Goal: Download file/media

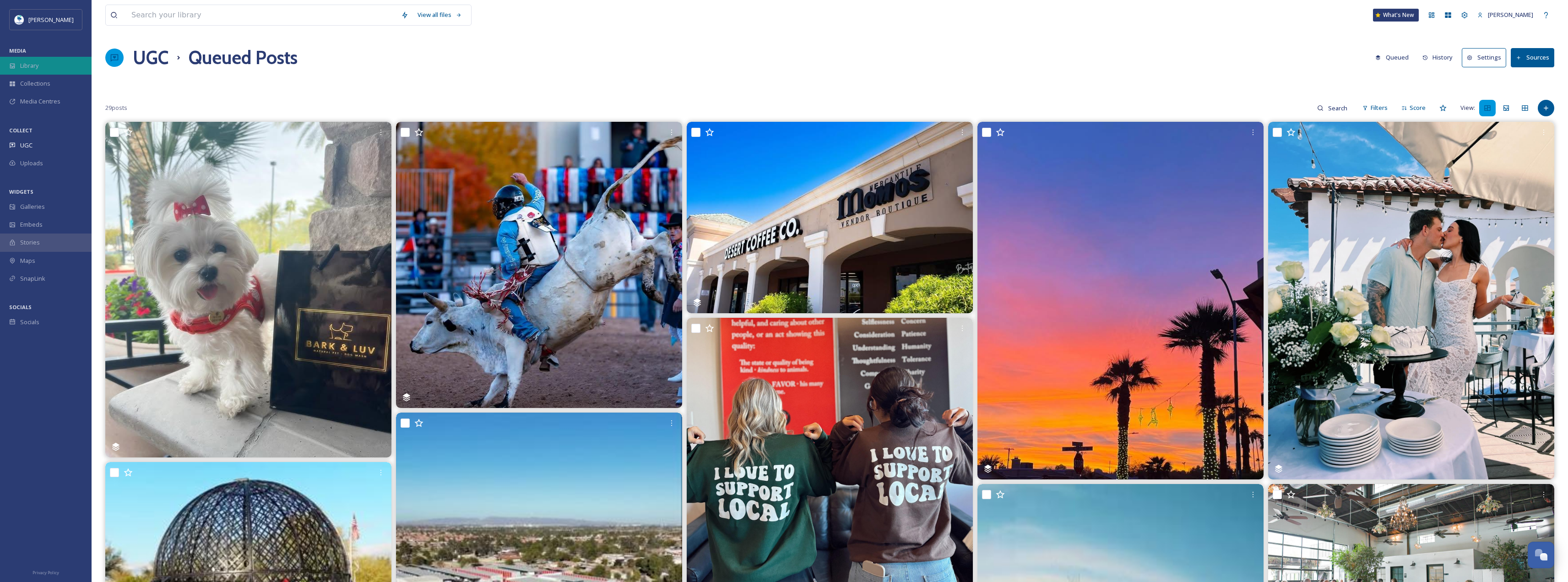
click at [36, 70] on div "Library" at bounding box center [46, 65] width 91 height 18
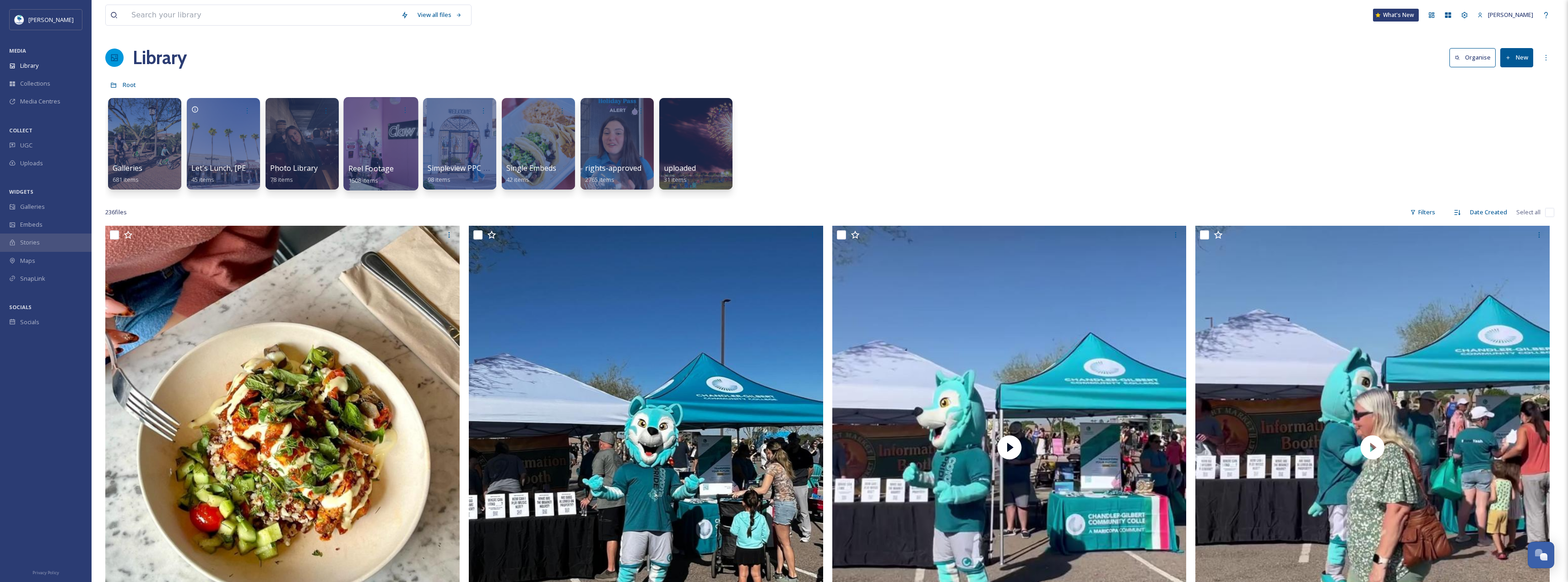
click at [367, 140] on div at bounding box center [380, 143] width 75 height 93
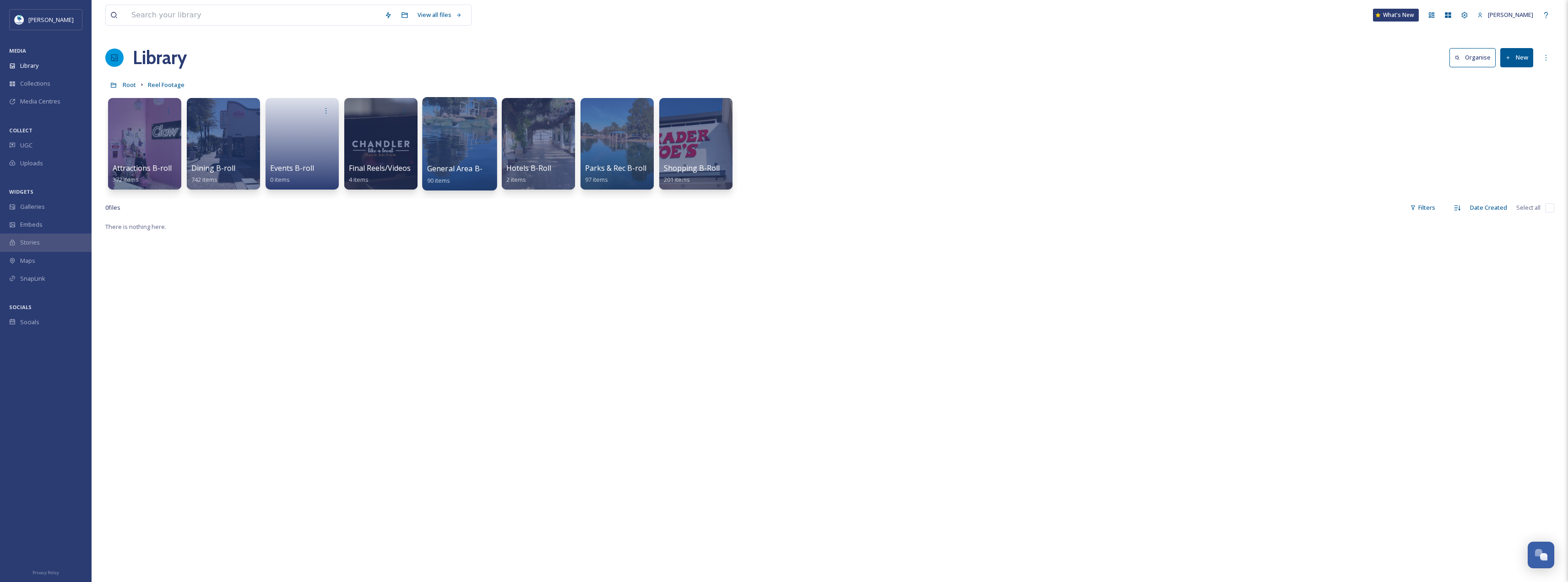
click at [458, 144] on div at bounding box center [459, 143] width 75 height 93
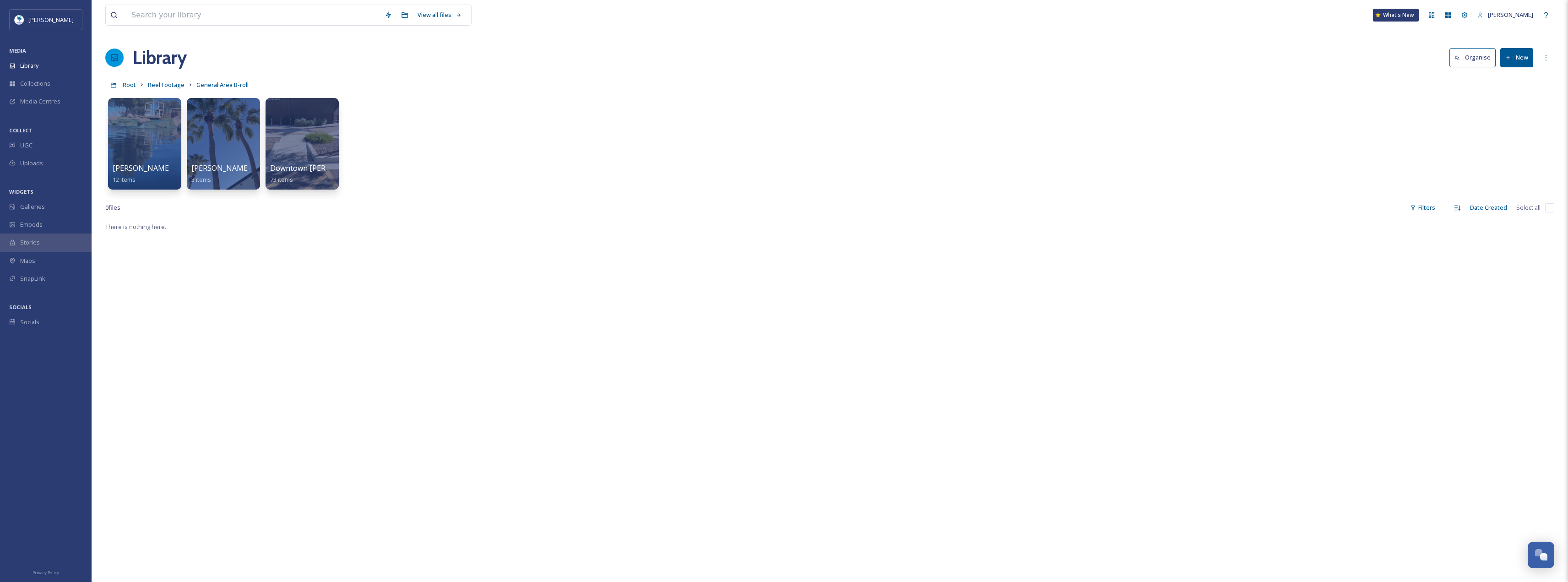
click at [213, 228] on div "There is nothing here." at bounding box center [830, 512] width 1449 height 582
click at [157, 83] on span "Reel Footage" at bounding box center [166, 84] width 36 height 8
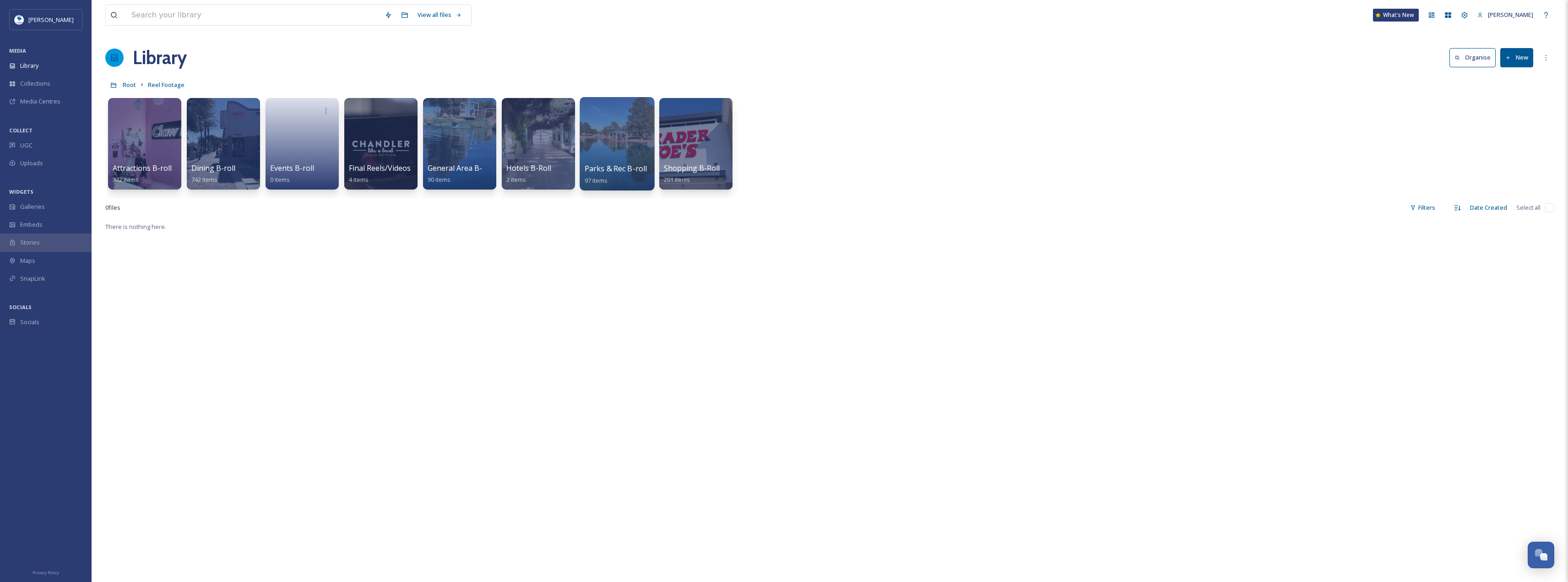
click at [612, 134] on div at bounding box center [617, 143] width 75 height 93
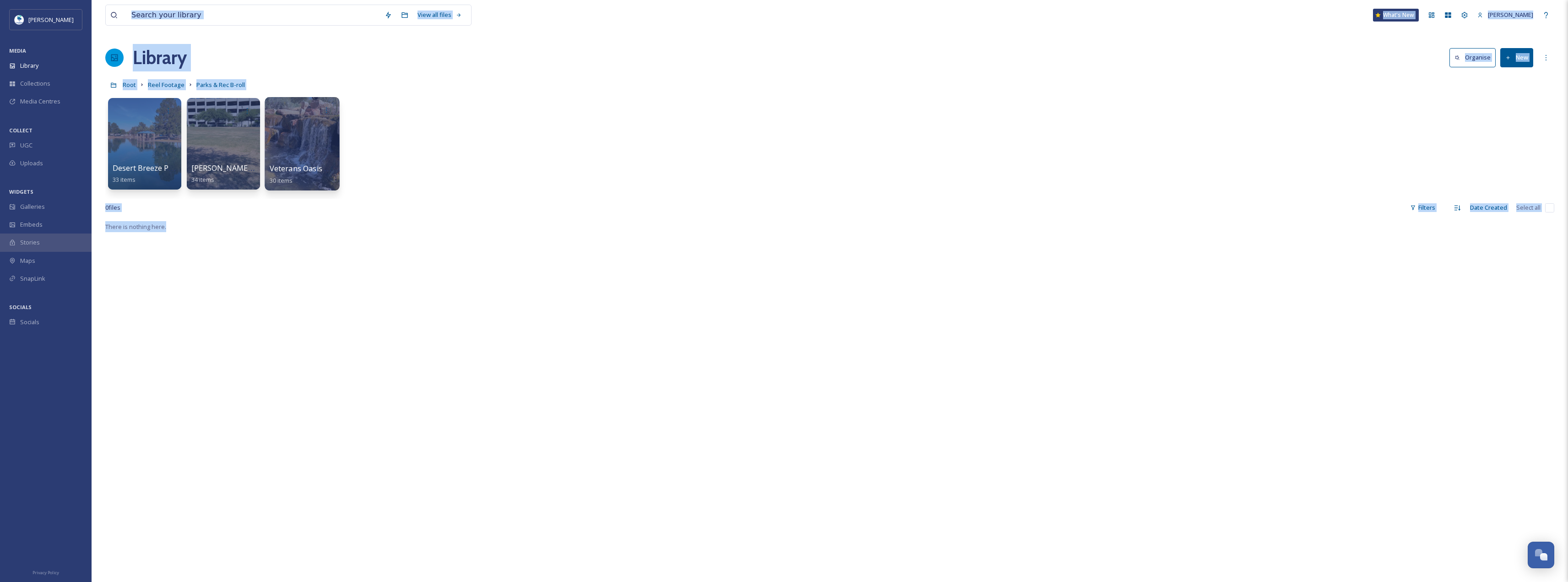
click at [287, 137] on div at bounding box center [302, 143] width 75 height 93
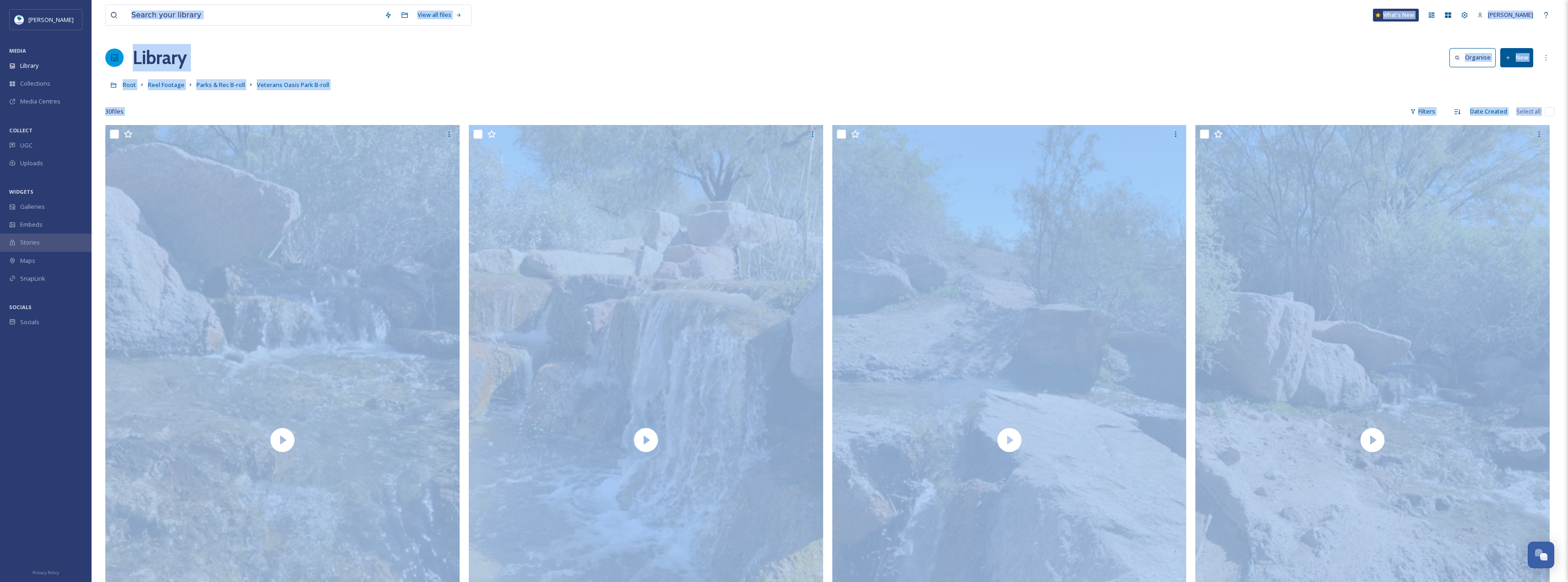
click at [586, 49] on div "Library Organise New" at bounding box center [830, 57] width 1449 height 28
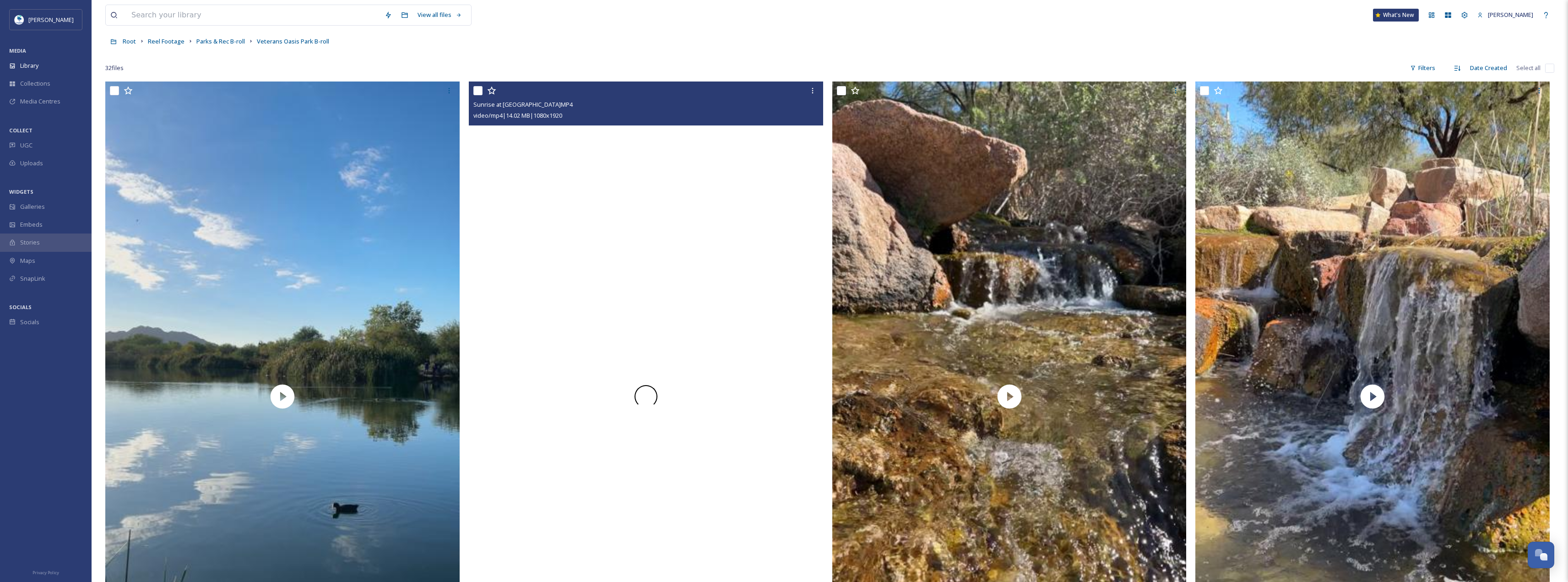
scroll to position [91, 0]
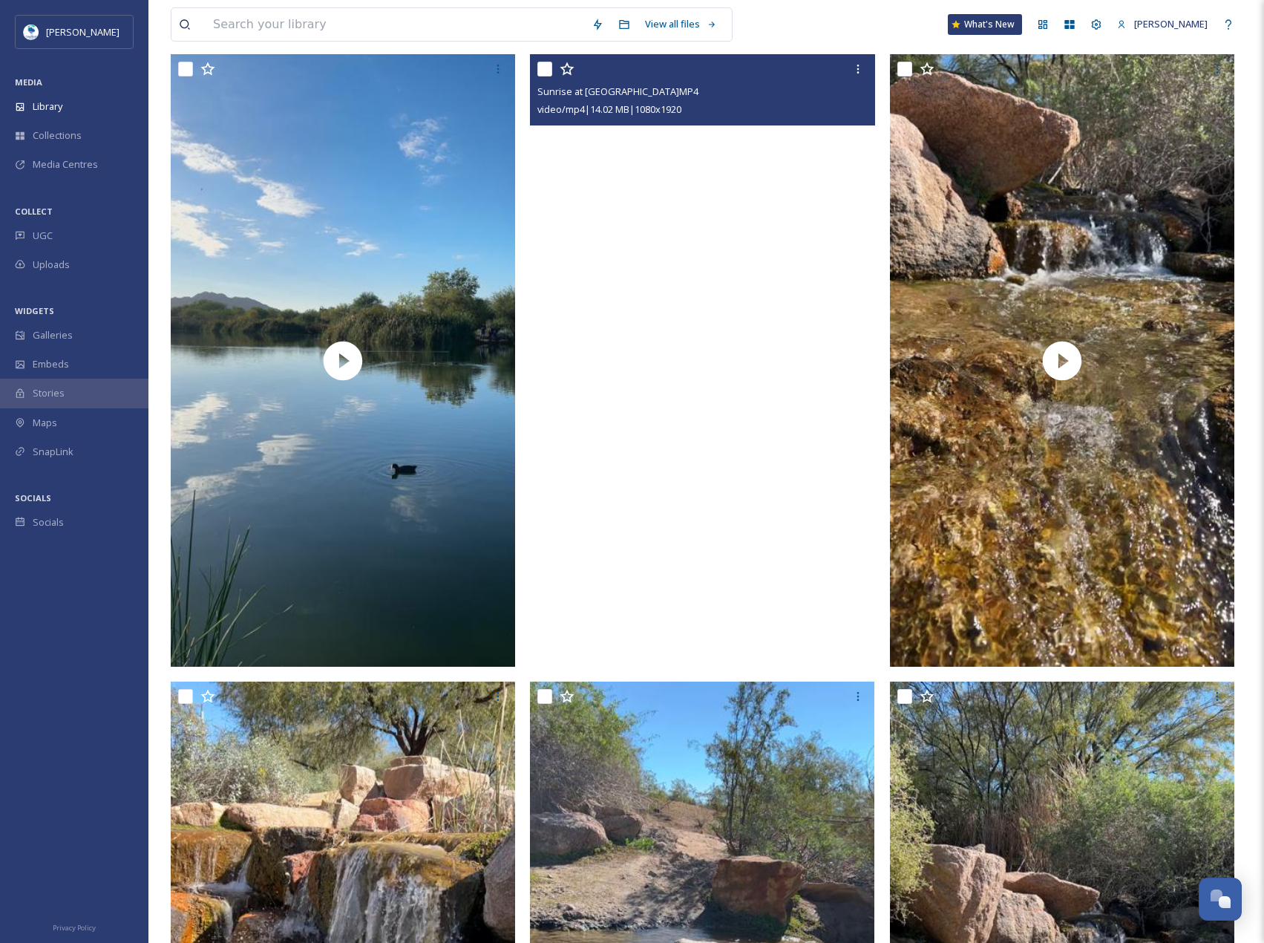
drag, startPoint x: 731, startPoint y: 197, endPoint x: 644, endPoint y: 228, distance: 92.3
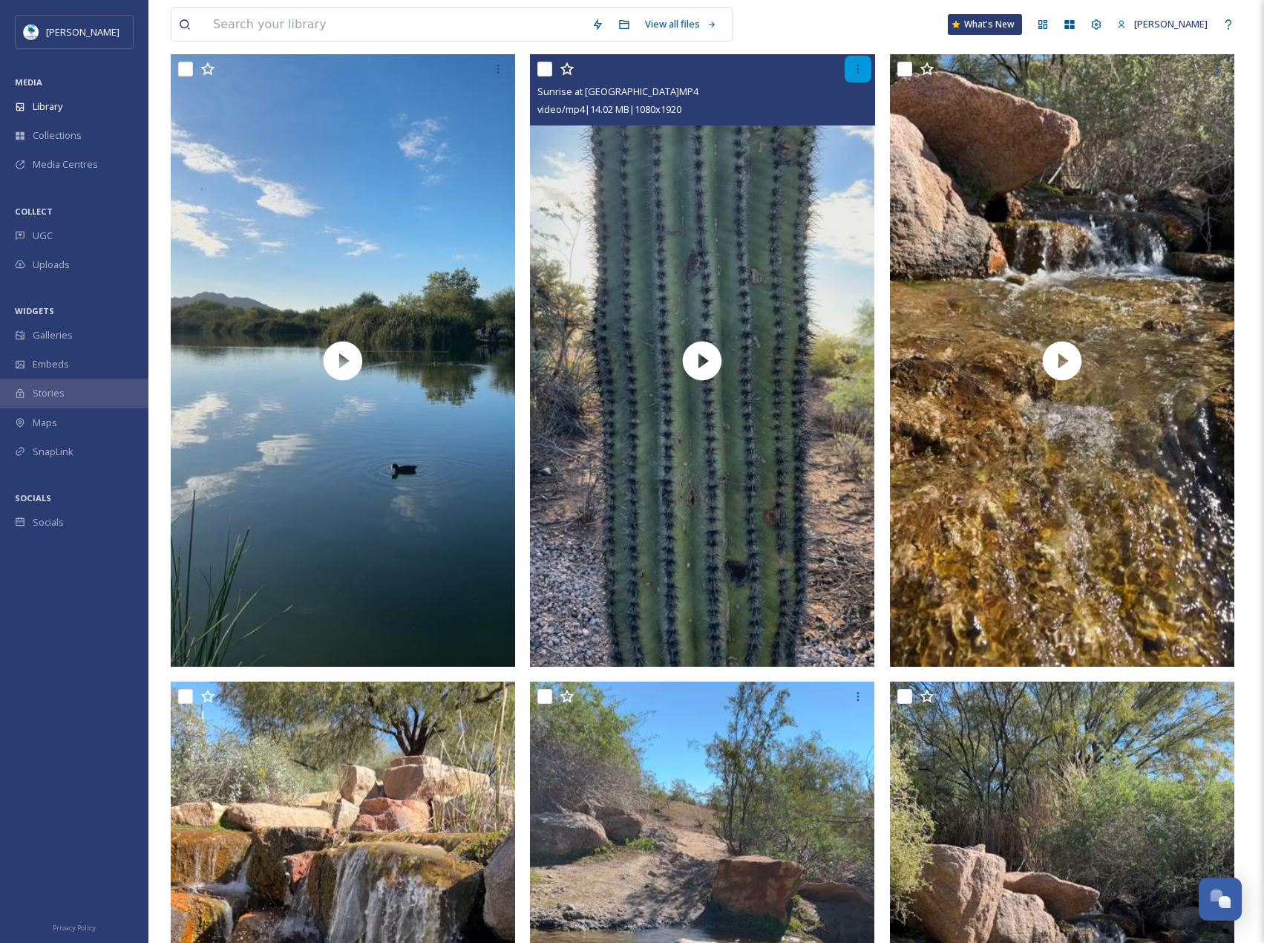
click at [856, 72] on icon at bounding box center [858, 69] width 12 height 12
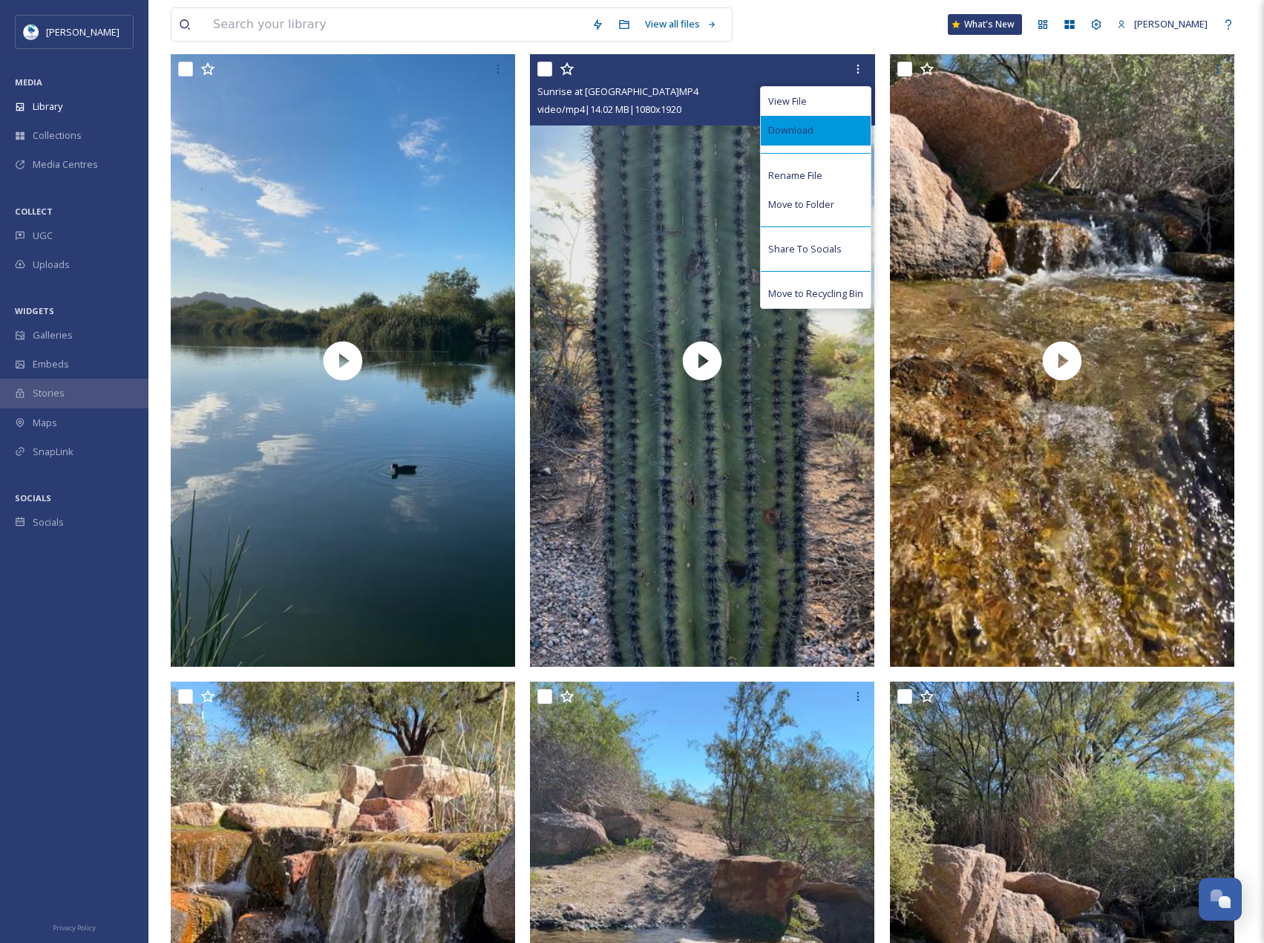
click at [830, 140] on div "Download" at bounding box center [816, 130] width 110 height 29
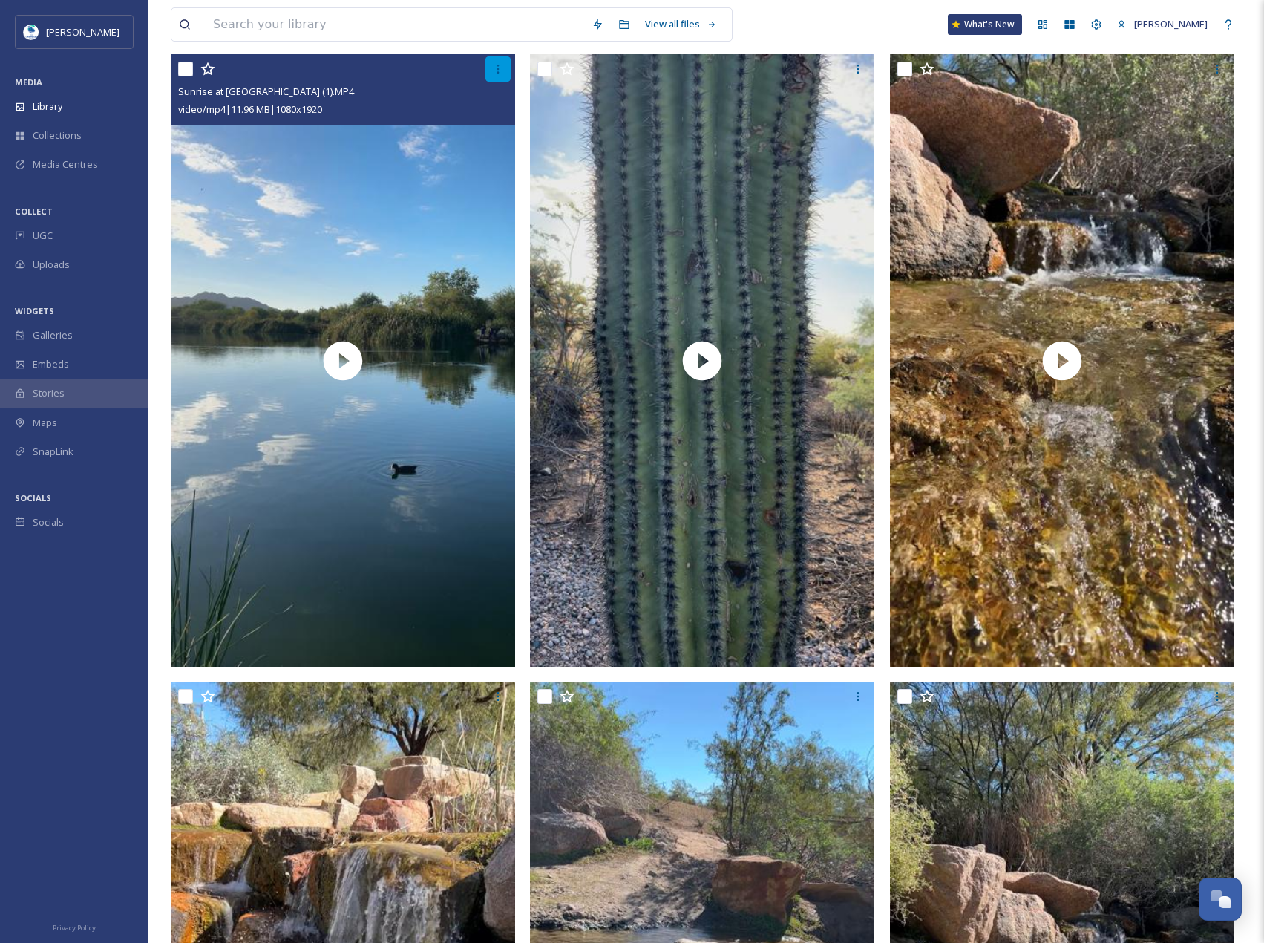
drag, startPoint x: 494, startPoint y: 72, endPoint x: 494, endPoint y: 81, distance: 8.9
click at [494, 72] on icon at bounding box center [498, 69] width 12 height 12
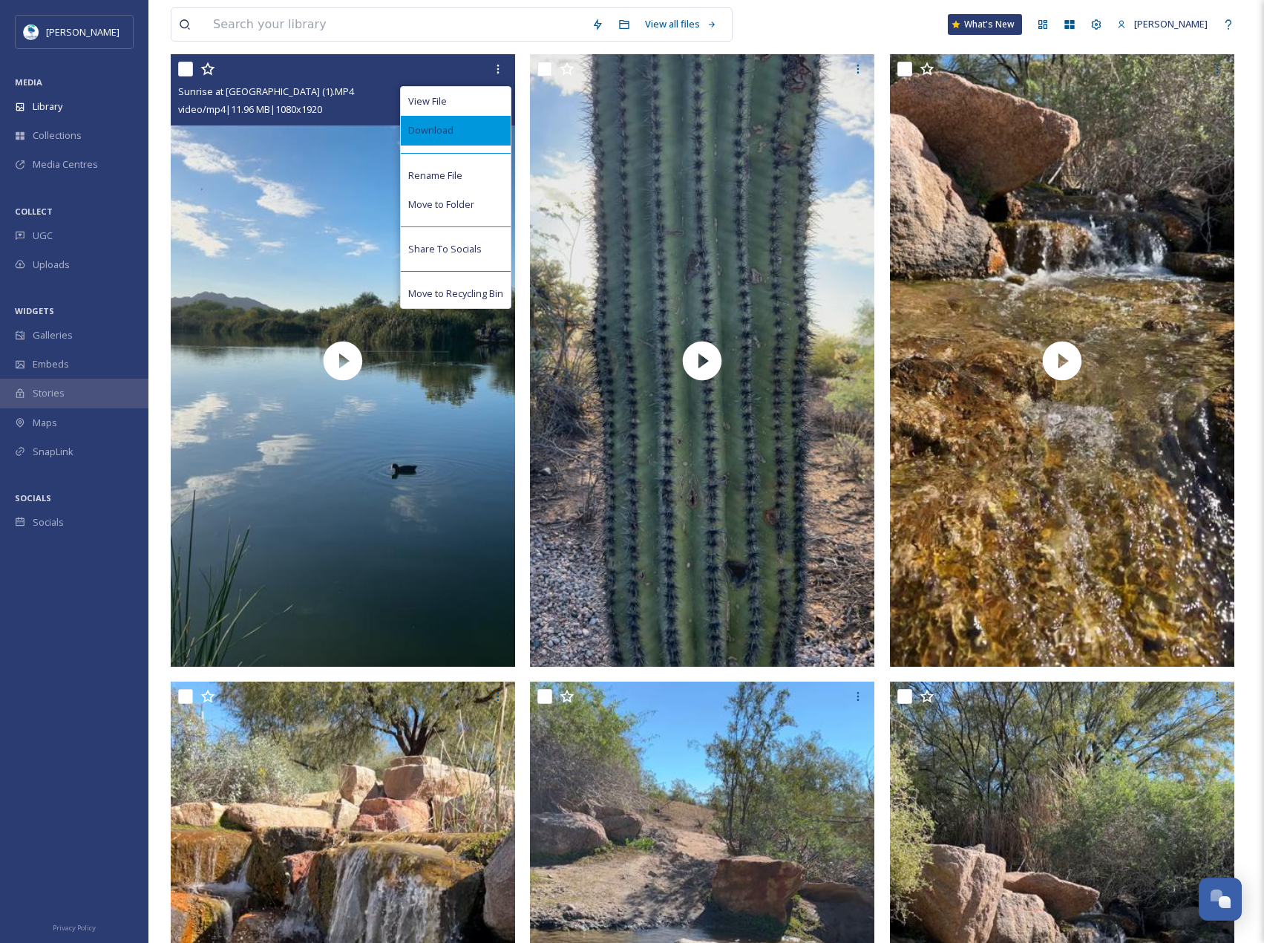
click at [466, 134] on div "Download" at bounding box center [456, 130] width 110 height 29
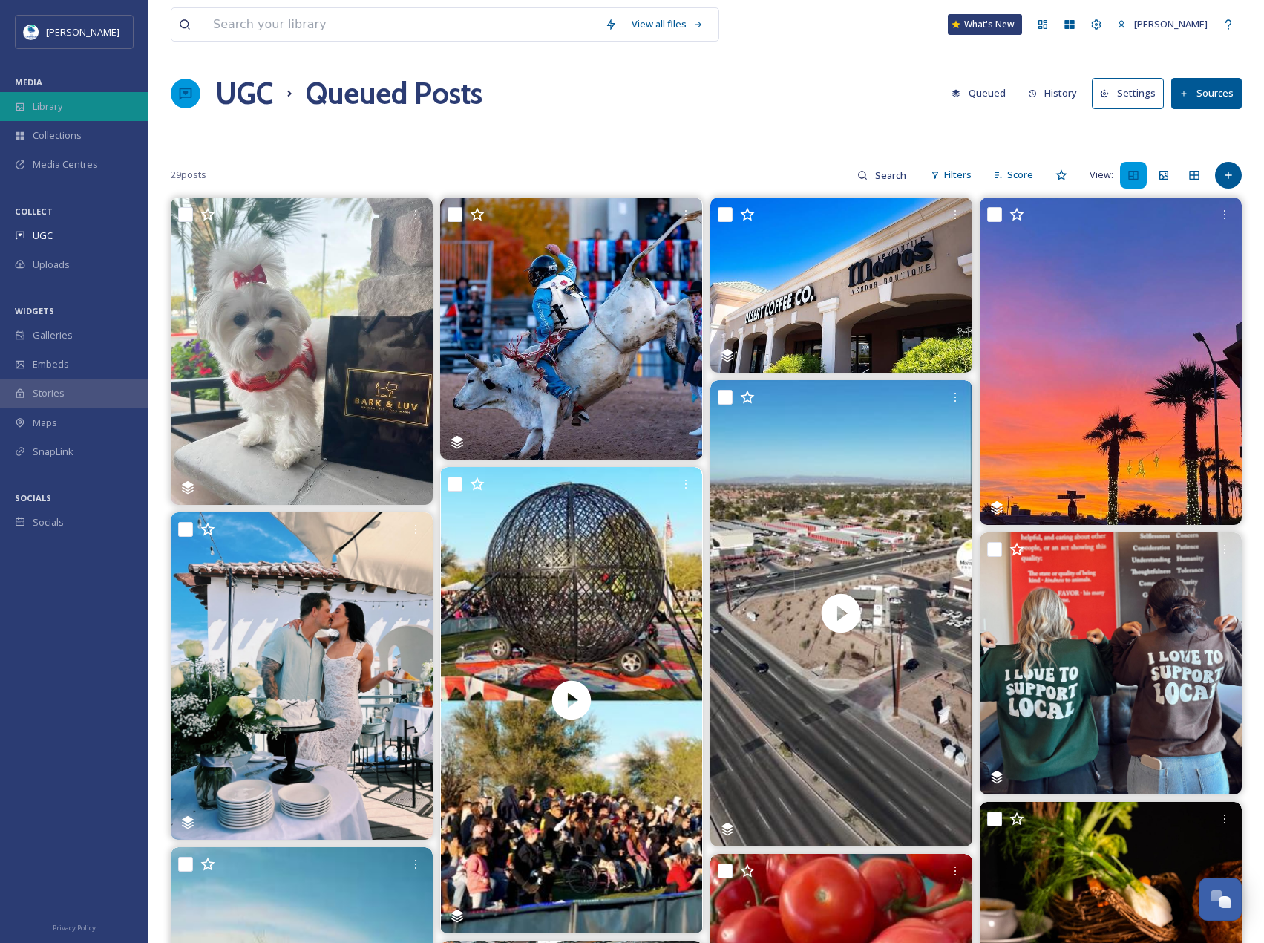
click at [31, 97] on div "Library" at bounding box center [74, 106] width 148 height 29
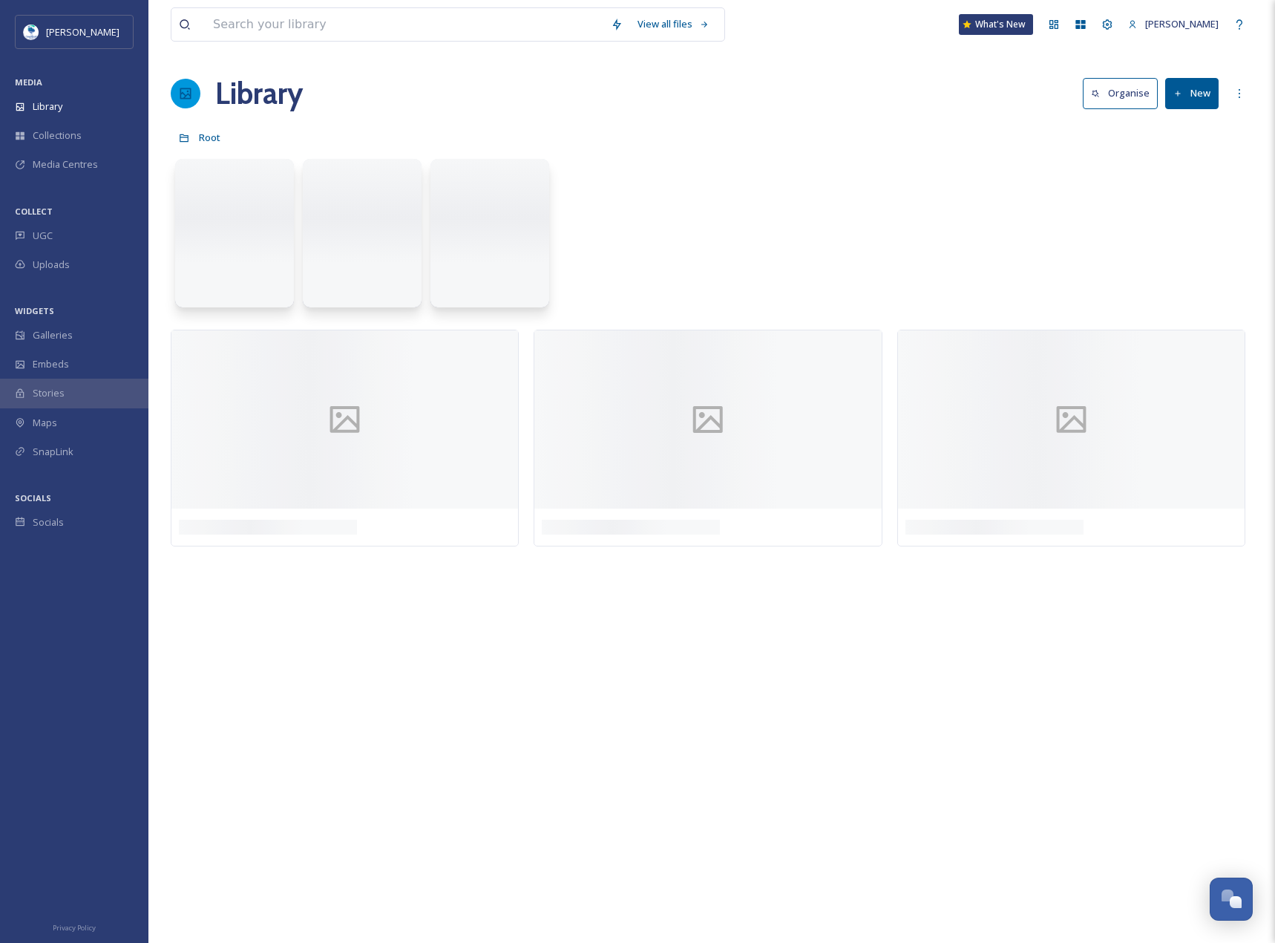
click at [31, 97] on div "Library" at bounding box center [74, 106] width 148 height 29
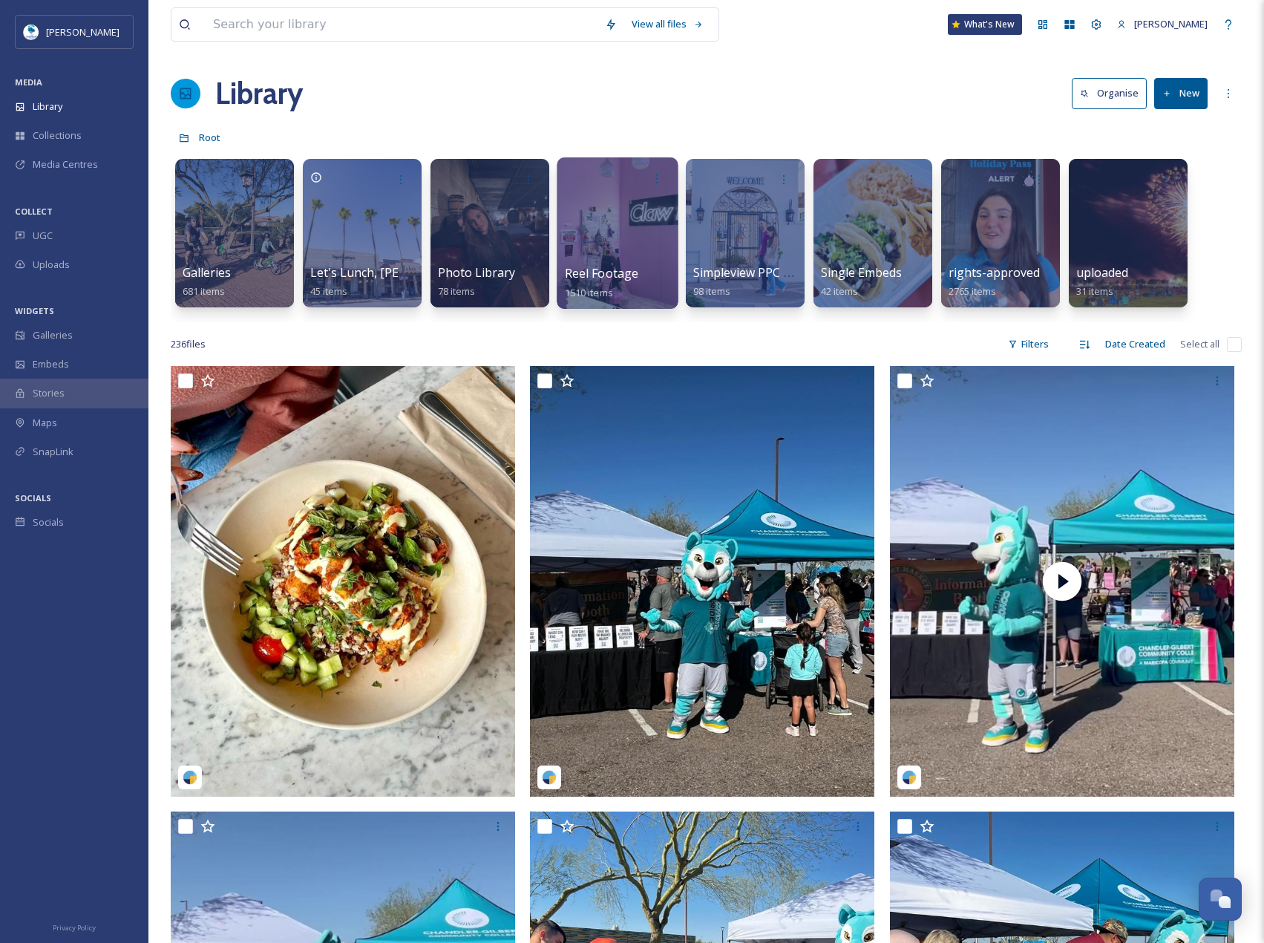
click at [585, 232] on div at bounding box center [617, 232] width 121 height 151
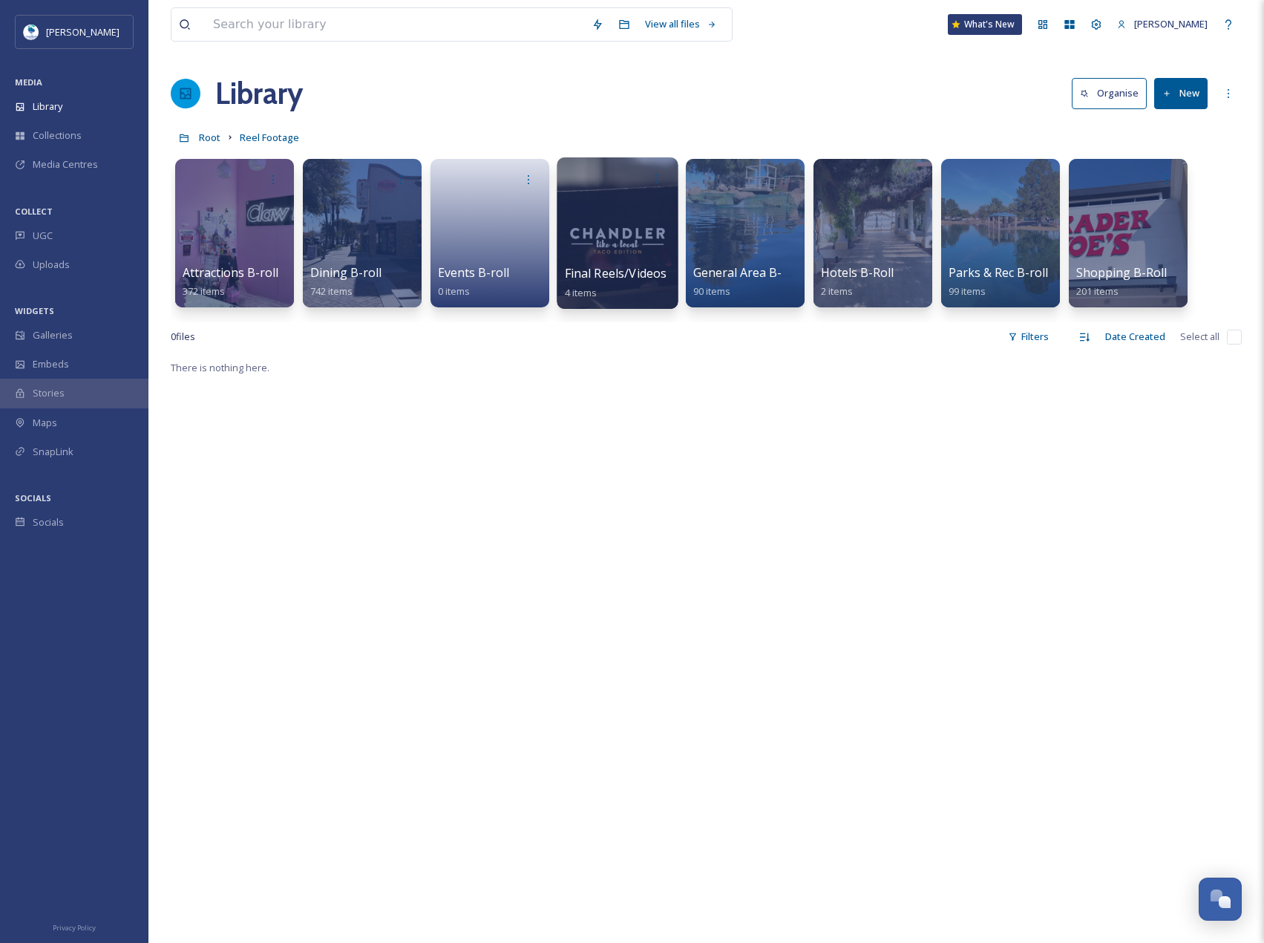
click at [667, 246] on div at bounding box center [617, 232] width 121 height 151
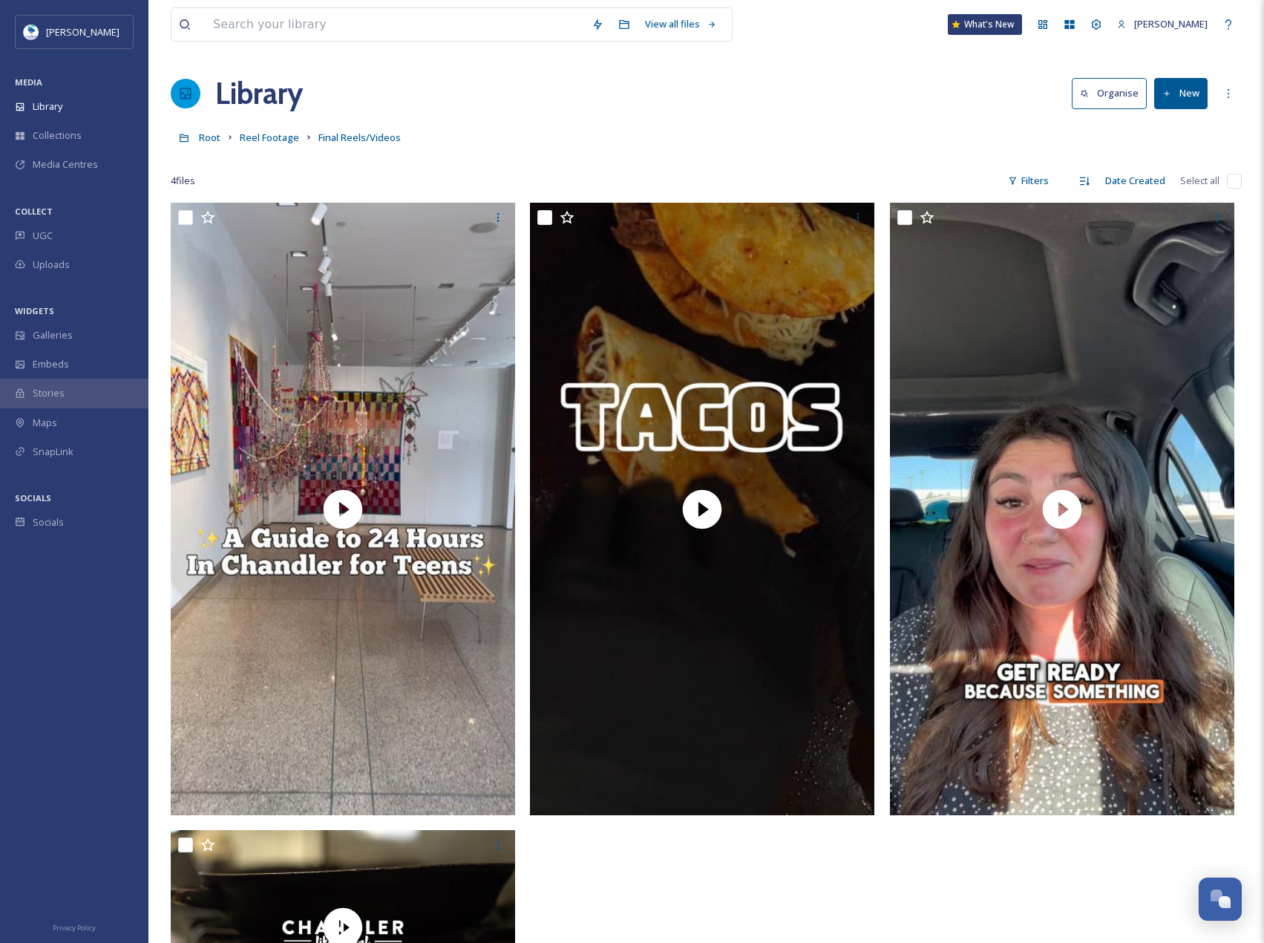
click at [1200, 103] on button "New" at bounding box center [1180, 93] width 53 height 30
click at [1177, 127] on span "File Upload" at bounding box center [1174, 128] width 49 height 14
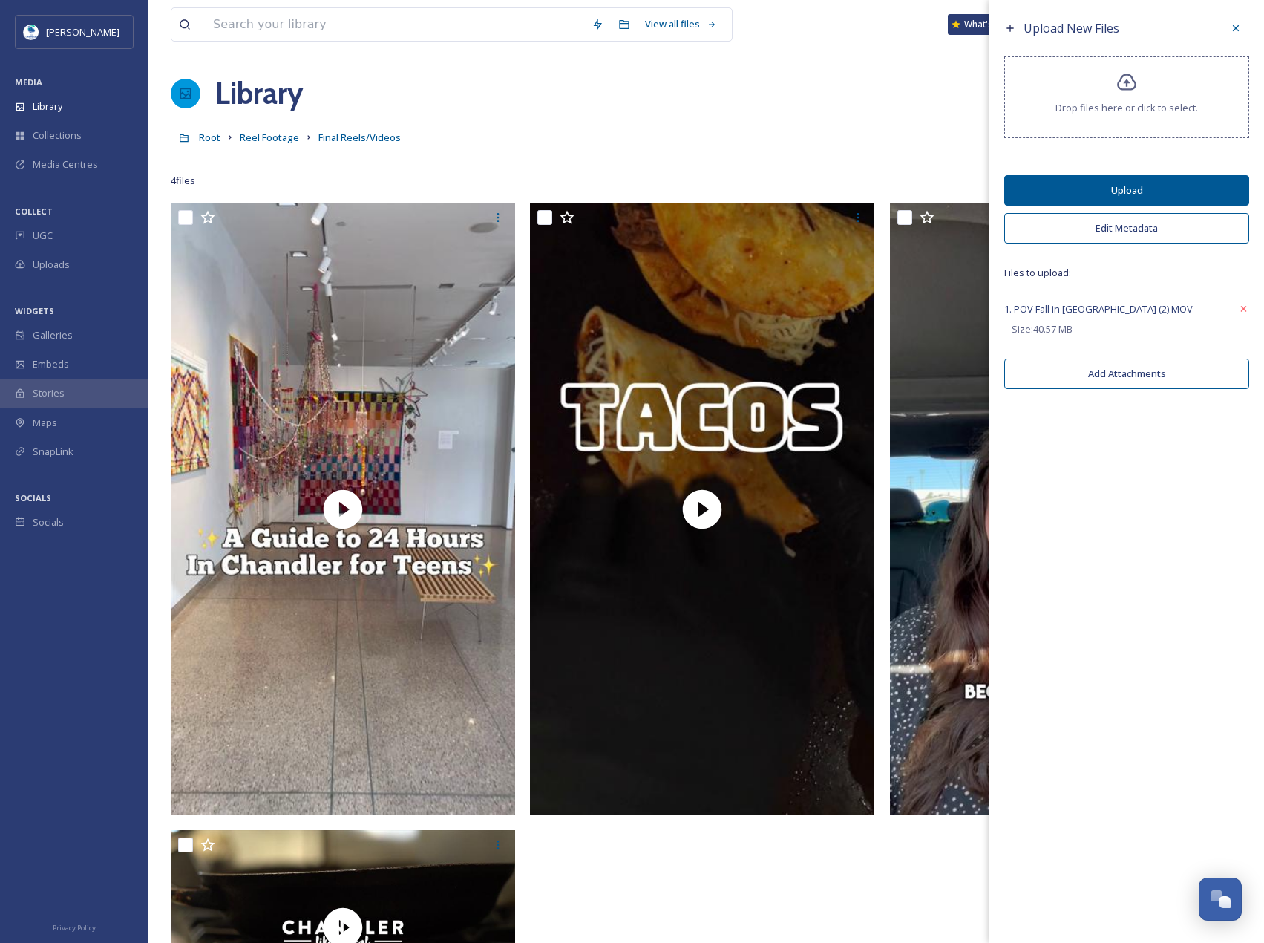
click at [1152, 188] on button "Upload" at bounding box center [1126, 190] width 245 height 30
